Goal: Task Accomplishment & Management: Complete application form

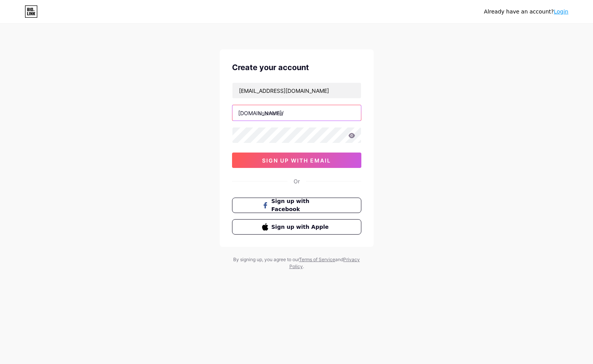
click at [279, 109] on input "text" at bounding box center [296, 112] width 129 height 15
click at [286, 116] on input "text" at bounding box center [296, 112] width 129 height 15
paste input "artcomcenter"
type input "artcomcenter"
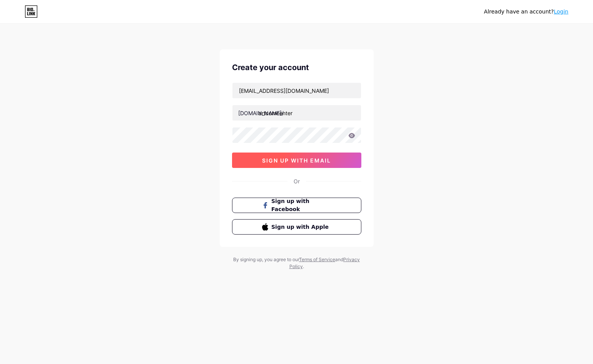
click at [319, 162] on span "sign up with email" at bounding box center [296, 160] width 69 height 7
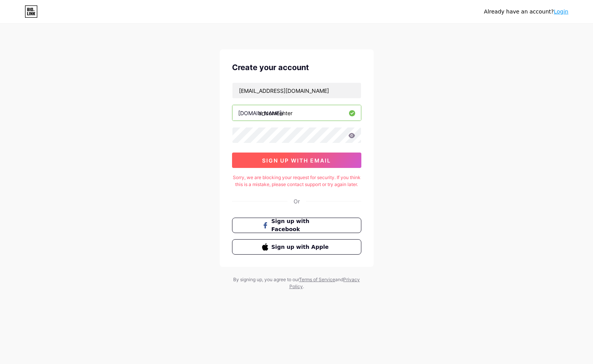
click at [283, 157] on span "sign up with email" at bounding box center [296, 160] width 69 height 7
click at [301, 164] on button "sign up with email" at bounding box center [296, 159] width 129 height 15
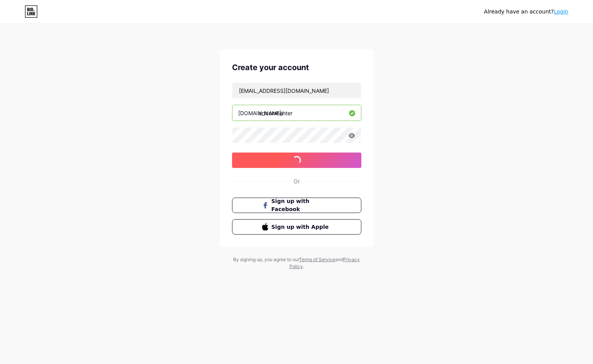
click at [304, 161] on span "sign up with email" at bounding box center [296, 160] width 69 height 7
